Goal: Navigation & Orientation: Find specific page/section

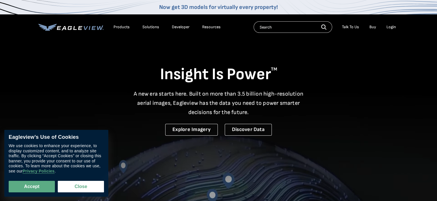
click at [392, 28] on div "Login" at bounding box center [391, 27] width 10 height 5
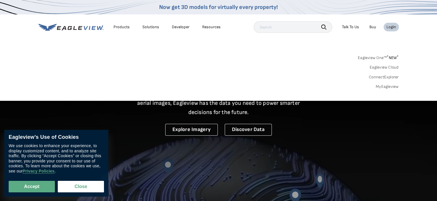
click at [392, 28] on div "Login" at bounding box center [391, 27] width 10 height 5
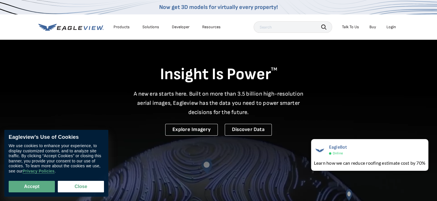
click at [394, 28] on div "Login" at bounding box center [391, 27] width 10 height 5
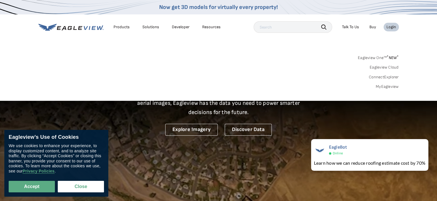
click at [394, 28] on div "Login" at bounding box center [391, 27] width 10 height 5
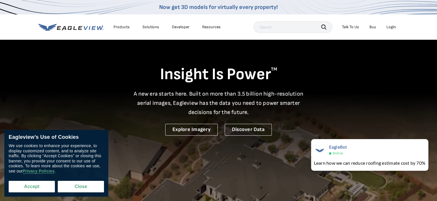
click at [33, 192] on button "Accept" at bounding box center [32, 187] width 46 height 12
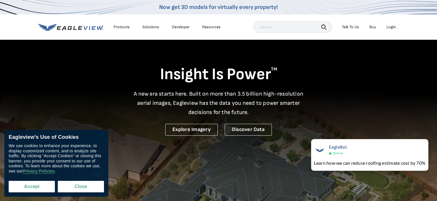
checkbox input "true"
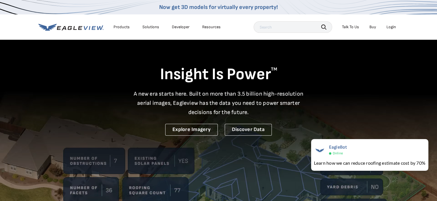
click at [391, 27] on div "Login" at bounding box center [391, 27] width 10 height 5
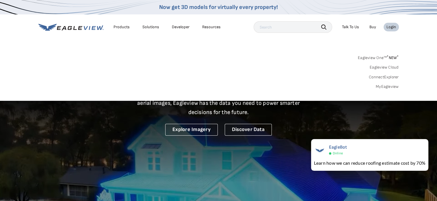
drag, startPoint x: 391, startPoint y: 27, endPoint x: 289, endPoint y: 54, distance: 105.5
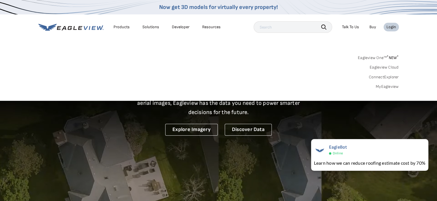
click at [289, 54] on div "Eagleview One™ * NEW * Eagleview Cloud ConnectExplorer MyEagleview" at bounding box center [218, 72] width 360 height 36
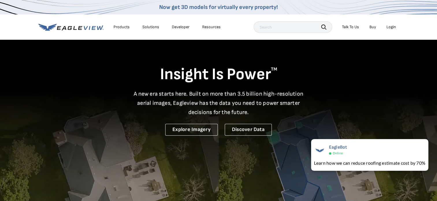
click at [345, 81] on h1 "Insight Is Power TM" at bounding box center [218, 75] width 360 height 20
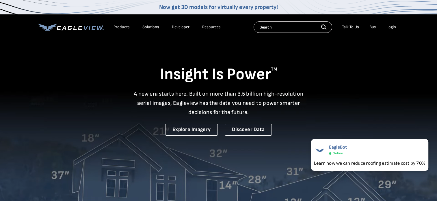
click at [390, 29] on div "Login" at bounding box center [391, 27] width 10 height 5
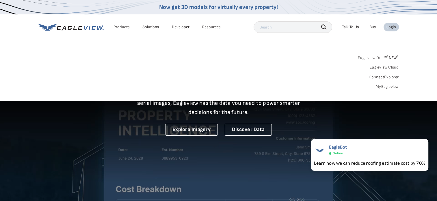
click at [390, 29] on div "Login" at bounding box center [391, 27] width 10 height 5
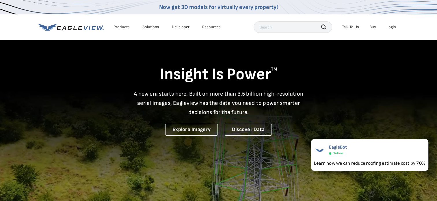
click at [387, 28] on div "Login" at bounding box center [391, 27] width 10 height 5
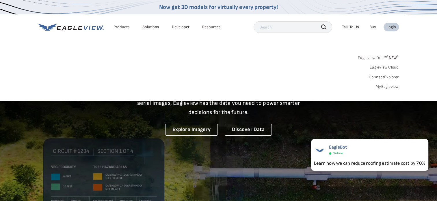
click at [387, 28] on div "Login" at bounding box center [391, 27] width 10 height 5
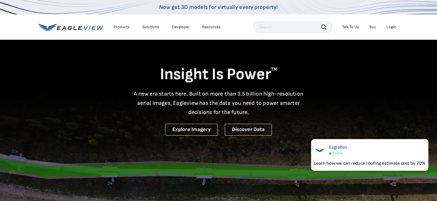
click at [387, 28] on div "Login" at bounding box center [391, 27] width 10 height 5
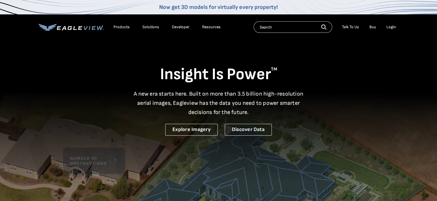
click at [121, 28] on div "Products" at bounding box center [121, 27] width 16 height 5
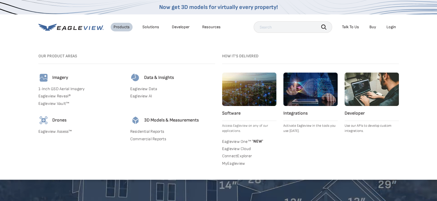
click at [391, 26] on div "Login" at bounding box center [391, 27] width 10 height 5
